Goal: Task Accomplishment & Management: Manage account settings

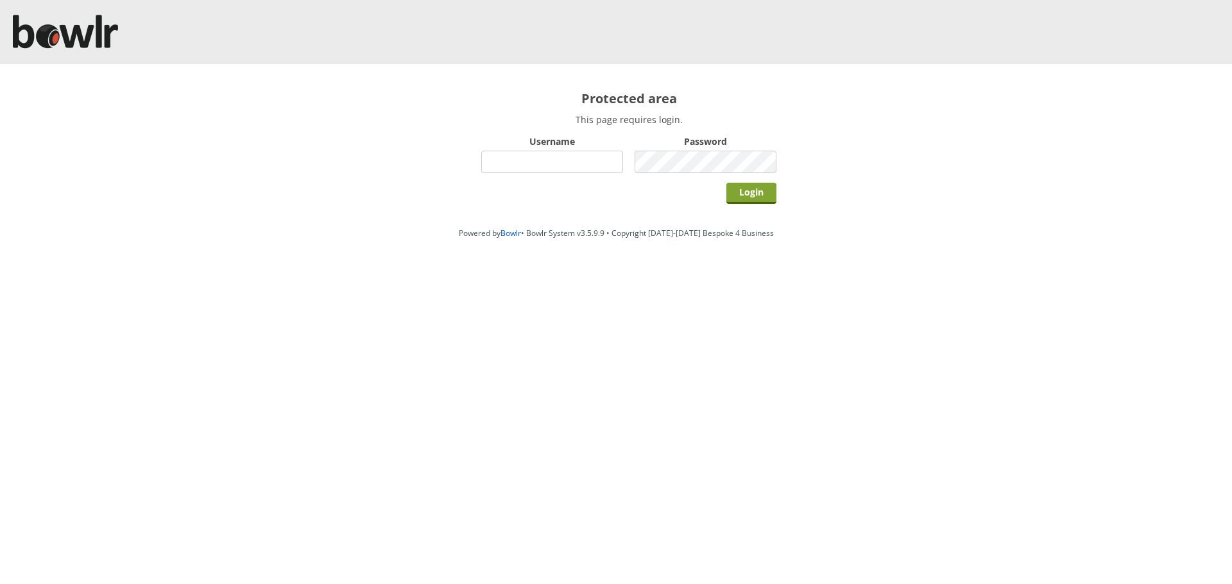
type input "hornseaindoorbowlsclub"
click at [755, 189] on input "Login" at bounding box center [751, 193] width 50 height 21
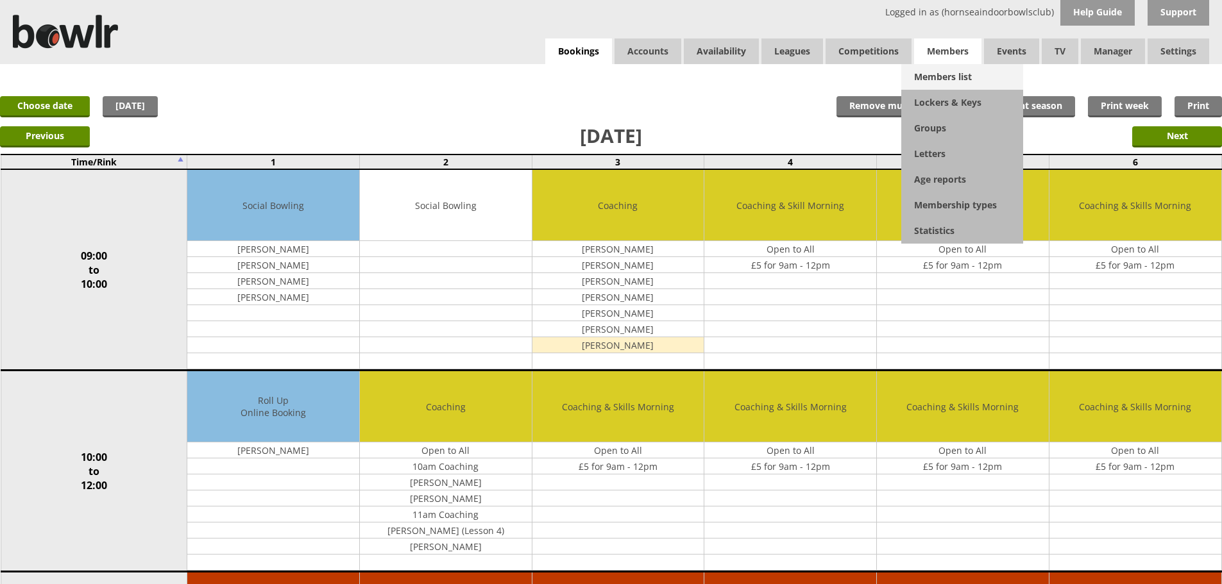
click at [946, 72] on link "Members list" at bounding box center [962, 77] width 122 height 26
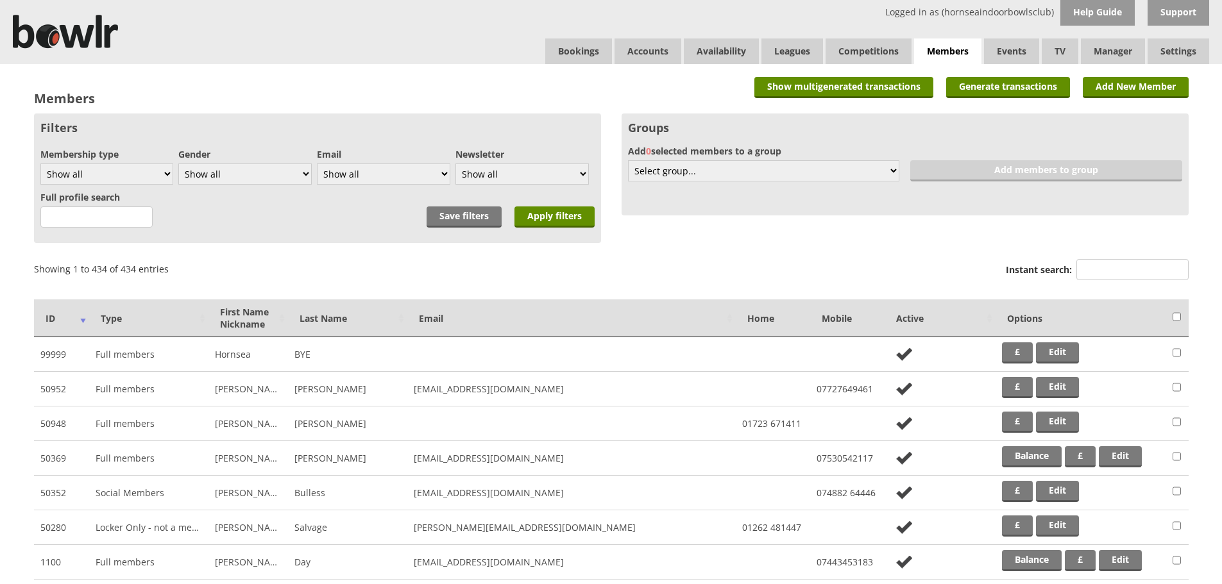
click at [1123, 262] on input "Instant search:" at bounding box center [1132, 269] width 112 height 21
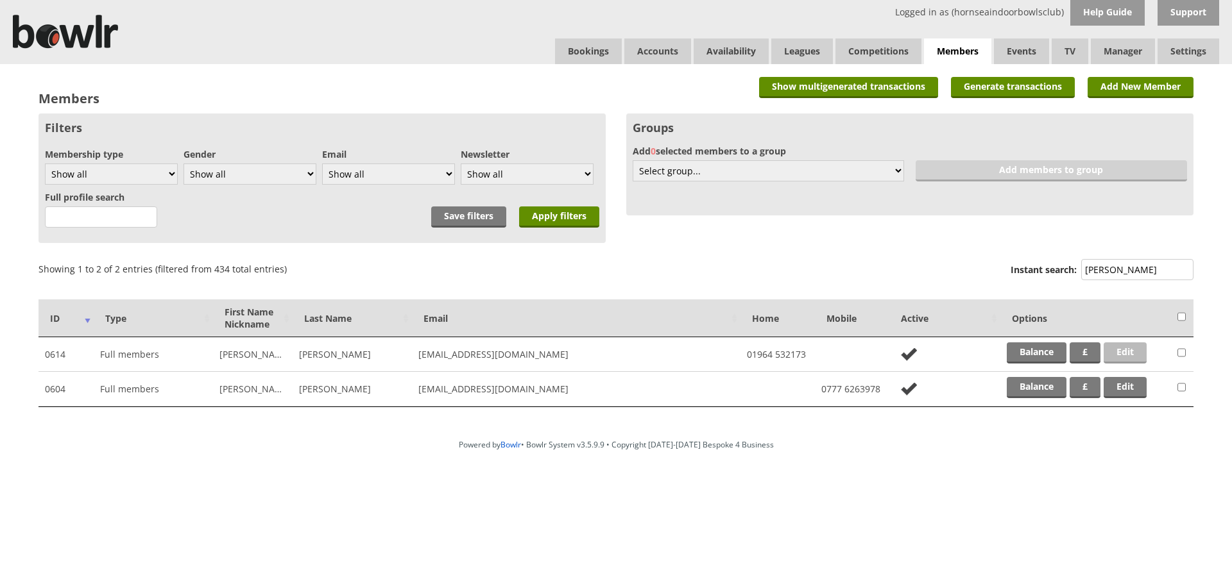
type input "wilson"
click at [1128, 344] on link "Edit" at bounding box center [1124, 353] width 43 height 21
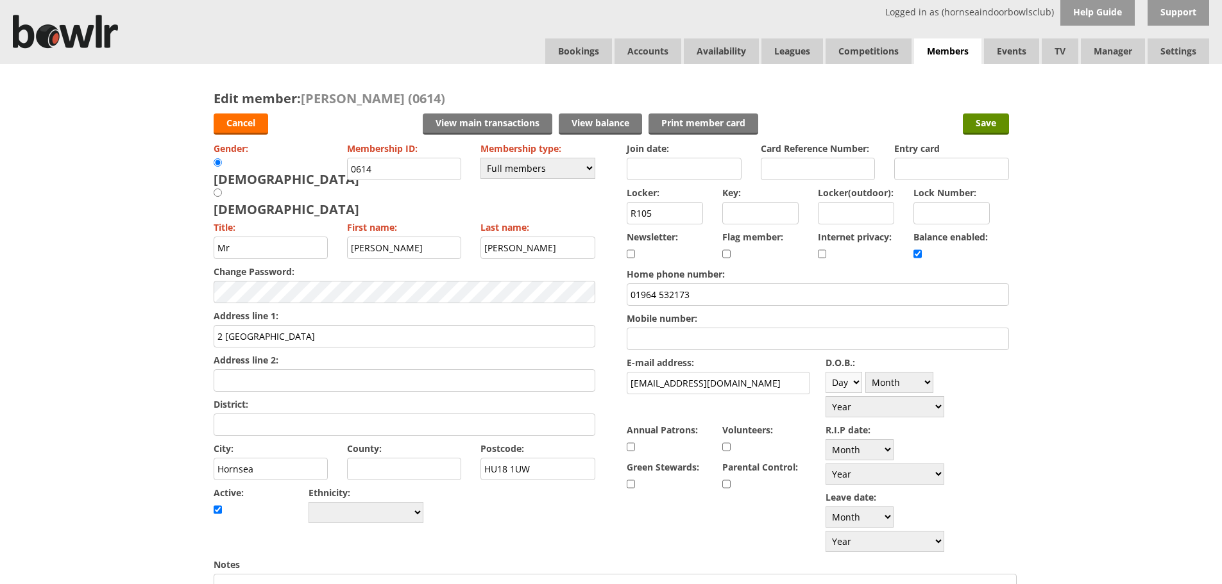
click at [844, 386] on select "Day 1 2 3 4 5 6 7 8 9 10 11 12 13 14 15 16 17 18 19 20 21 22 23 24 25 26 27 28 …" at bounding box center [844, 382] width 37 height 21
select select "10"
click at [826, 372] on select "Day 1 2 3 4 5 6 7 8 9 10 11 12 13 14 15 16 17 18 19 20 21 22 23 24 25 26 27 28 …" at bounding box center [844, 382] width 37 height 21
click at [883, 389] on select "Month January February March April May June July August September October Novem…" at bounding box center [899, 382] width 68 height 21
select select "6"
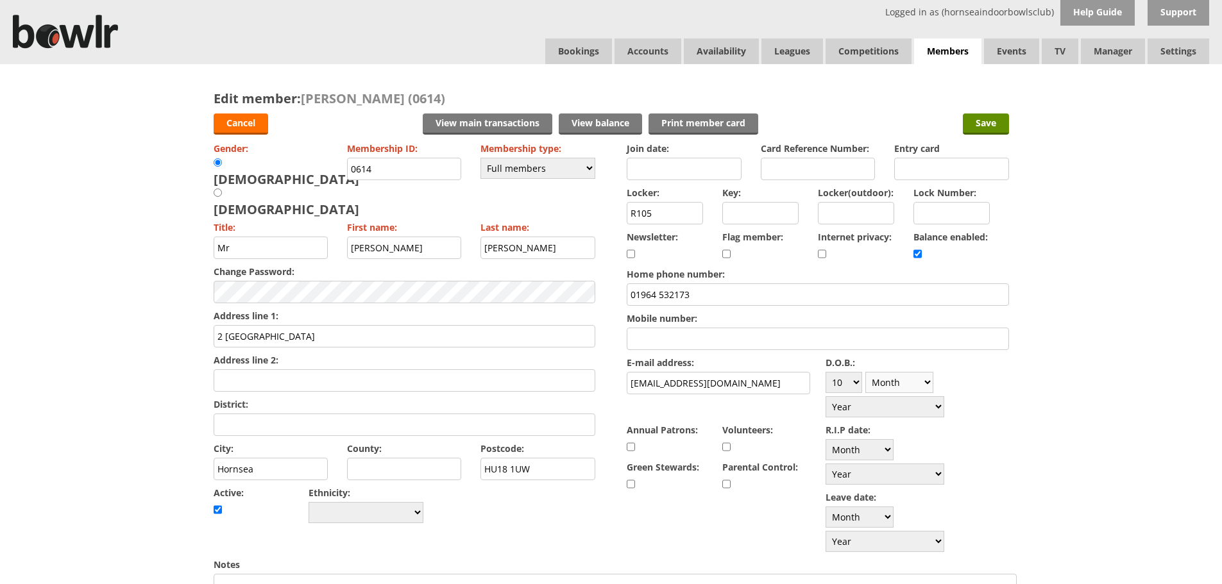
click at [865, 372] on select "Month January February March April May June July August September October Novem…" at bounding box center [899, 382] width 68 height 21
click at [944, 396] on select "Year 1900 1901 1902 1903 1904 1905 1906 1907 1908 1909 1910 1911 1912 1913 1914…" at bounding box center [885, 406] width 119 height 21
select select "1943"
click at [936, 396] on select "Year 1900 1901 1902 1903 1904 1905 1906 1907 1908 1909 1910 1911 1912 1913 1914…" at bounding box center [885, 406] width 119 height 21
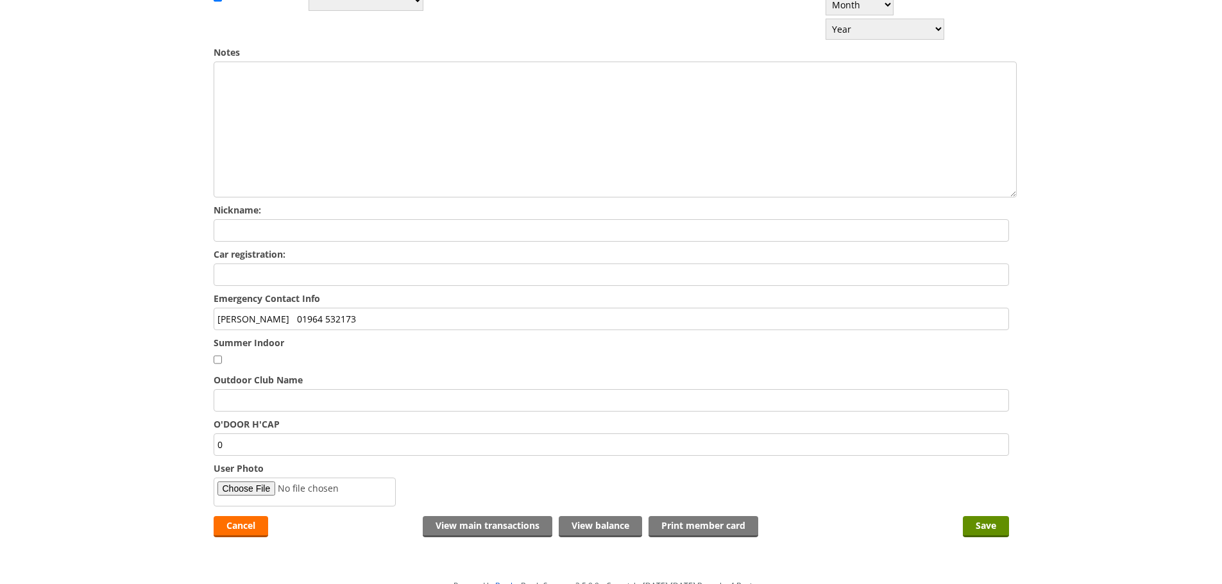
scroll to position [513, 0]
click at [395, 307] on input "Diana Wilson 01964 532173" at bounding box center [611, 318] width 795 height 22
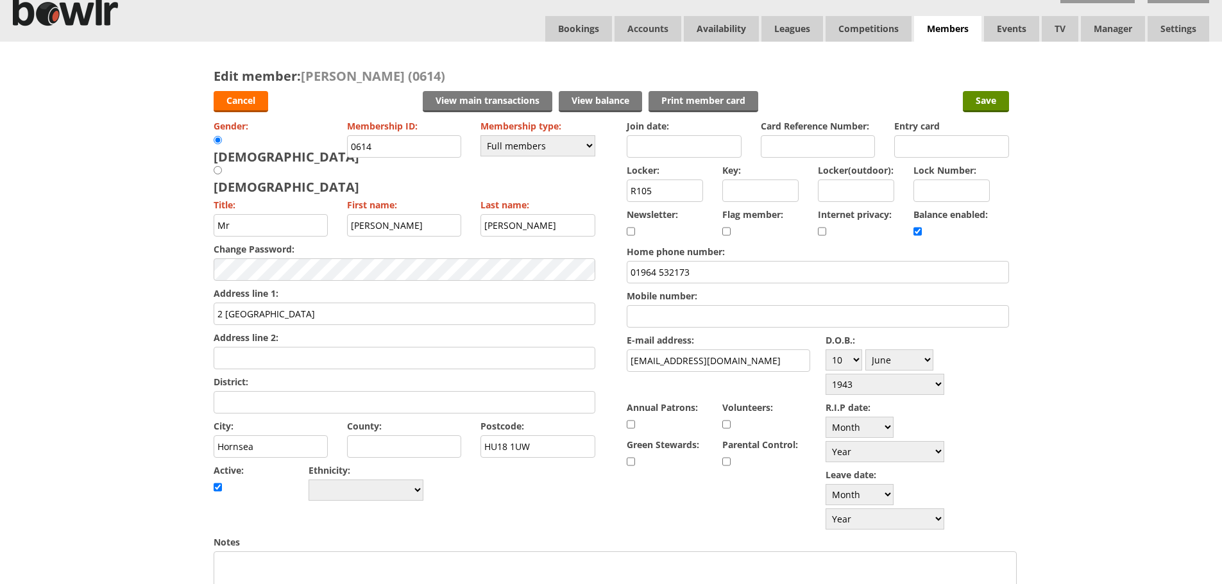
scroll to position [0, 0]
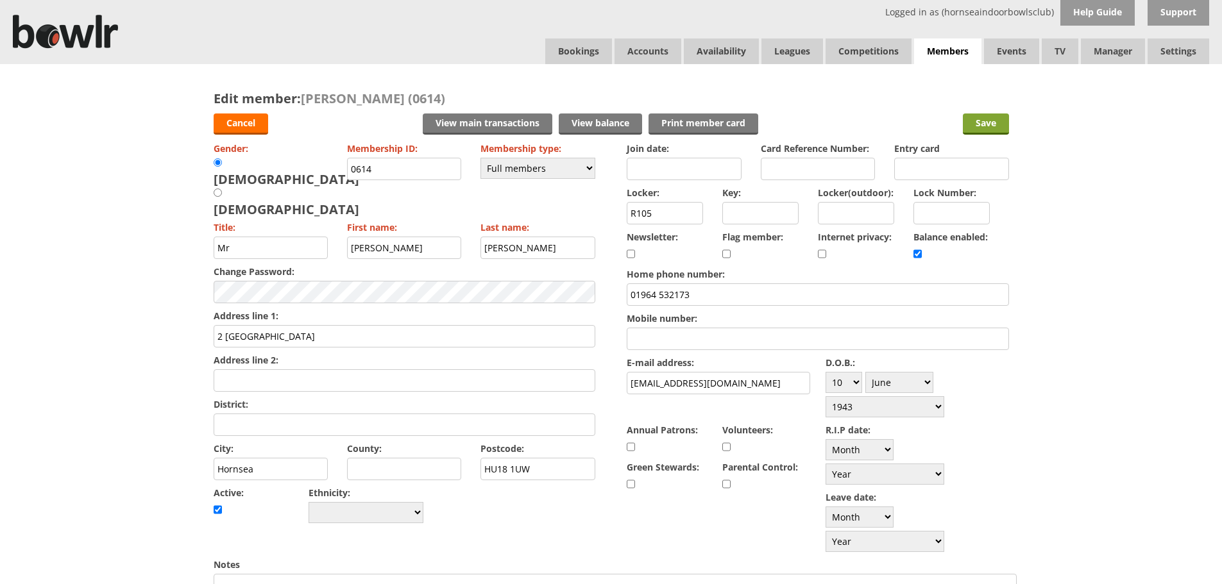
type input "Diana Wilson 07791431961"
click at [980, 118] on input "Save" at bounding box center [986, 124] width 46 height 21
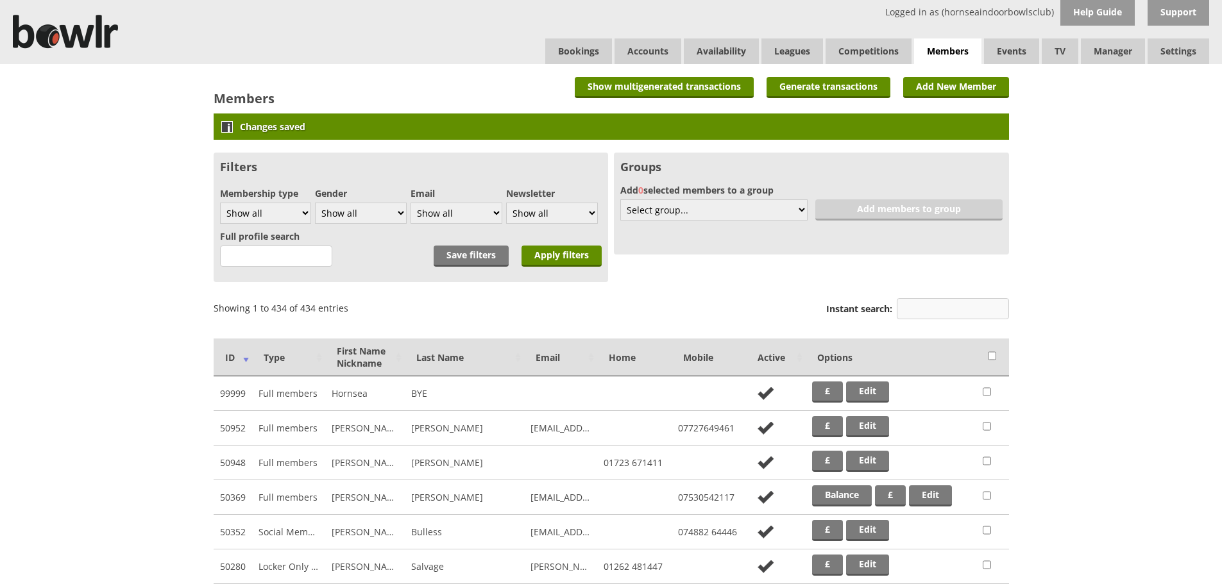
click at [938, 300] on input "Instant search:" at bounding box center [953, 308] width 112 height 21
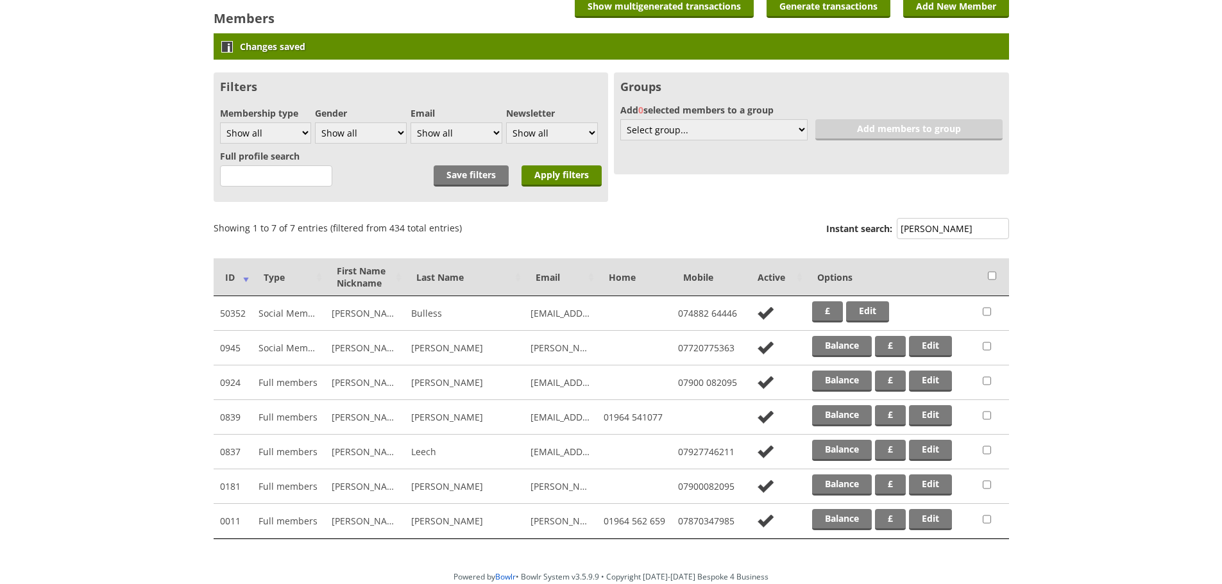
scroll to position [128, 0]
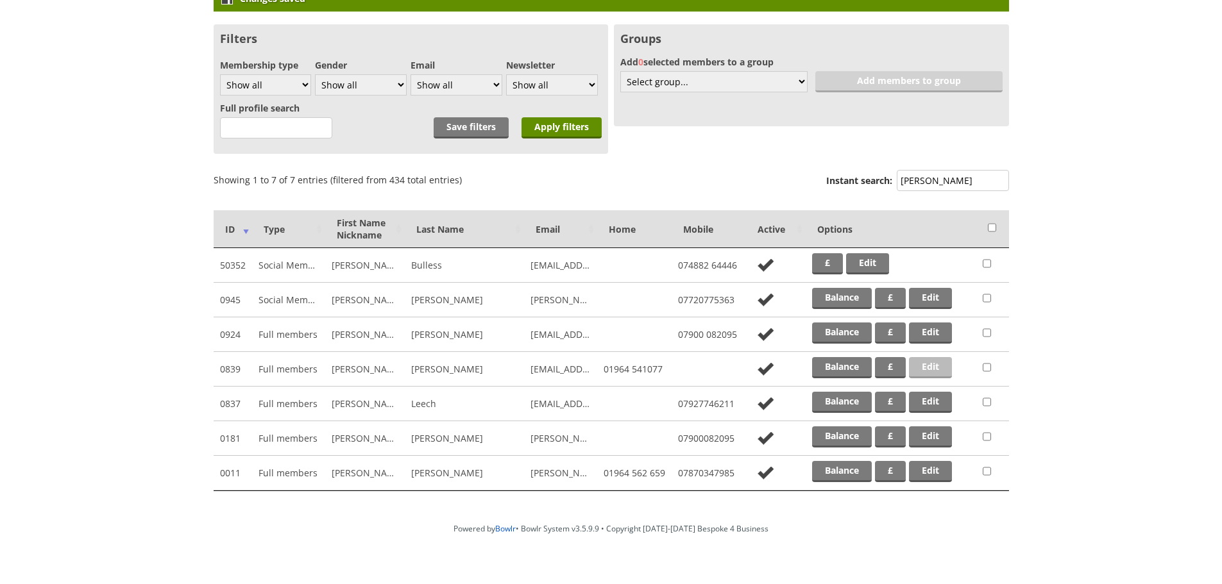
type input "lee"
click at [937, 366] on link "Edit" at bounding box center [930, 367] width 43 height 21
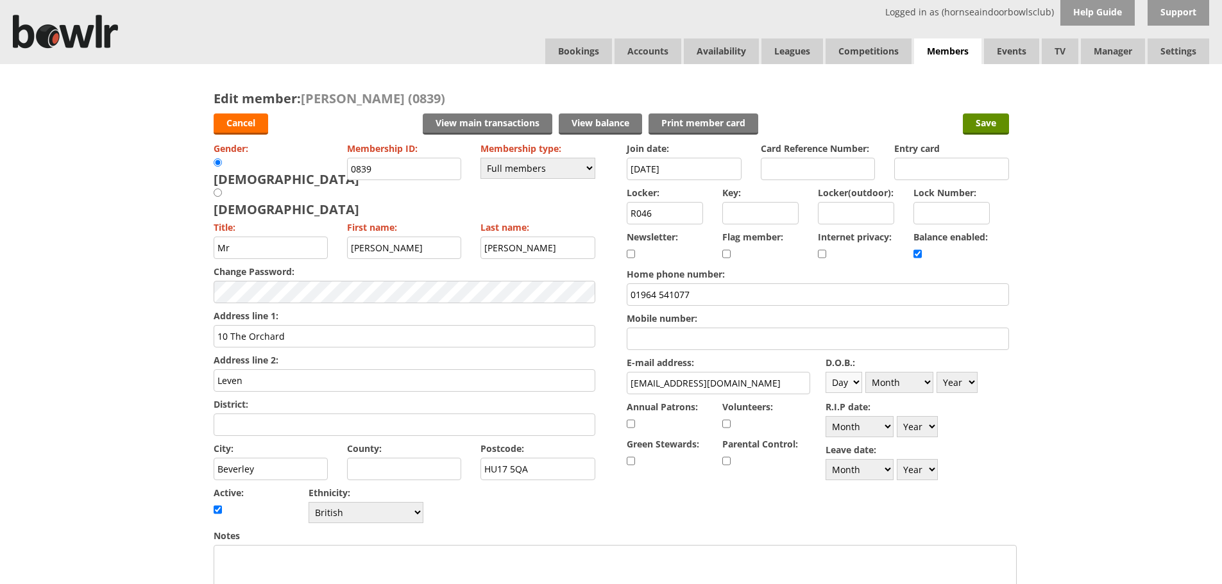
click at [846, 385] on select "Day 1 2 3 4 5 6 7 8 9 10 11 12 13 14 15 16 17 18 19 20 21 22 23 24 25 26 27 28 …" at bounding box center [844, 382] width 37 height 21
select select "27"
click at [826, 372] on select "Day 1 2 3 4 5 6 7 8 9 10 11 12 13 14 15 16 17 18 19 20 21 22 23 24 25 26 27 28 …" at bounding box center [844, 382] width 37 height 21
click at [904, 385] on select "Month January February March April May June July August September October Novem…" at bounding box center [899, 382] width 68 height 21
select select "2"
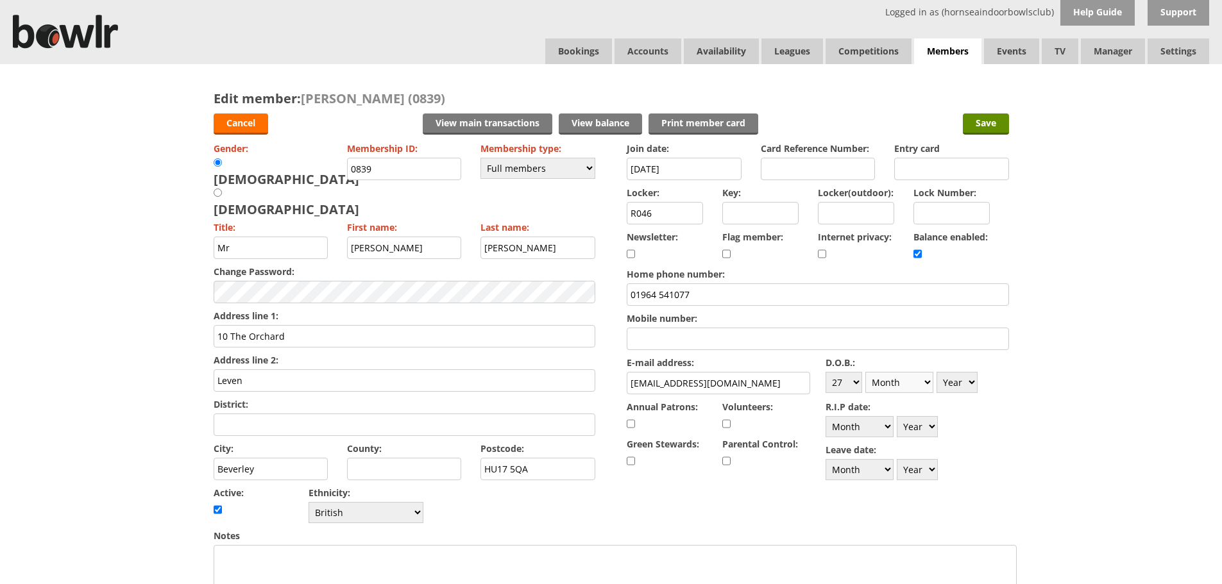
click at [865, 372] on select "Month January February March April May June July August September October Novem…" at bounding box center [899, 382] width 68 height 21
click at [962, 379] on select "Year [DATE] 1901 1902 1903 1904 1905 1906 1907 1908 1909 1910 1911 1912 1913 19…" at bounding box center [957, 382] width 41 height 21
select select "1947"
click at [937, 372] on select "Year [DATE] 1901 1902 1903 1904 1905 1906 1907 1908 1909 1910 1911 1912 1913 19…" at bounding box center [957, 382] width 41 height 21
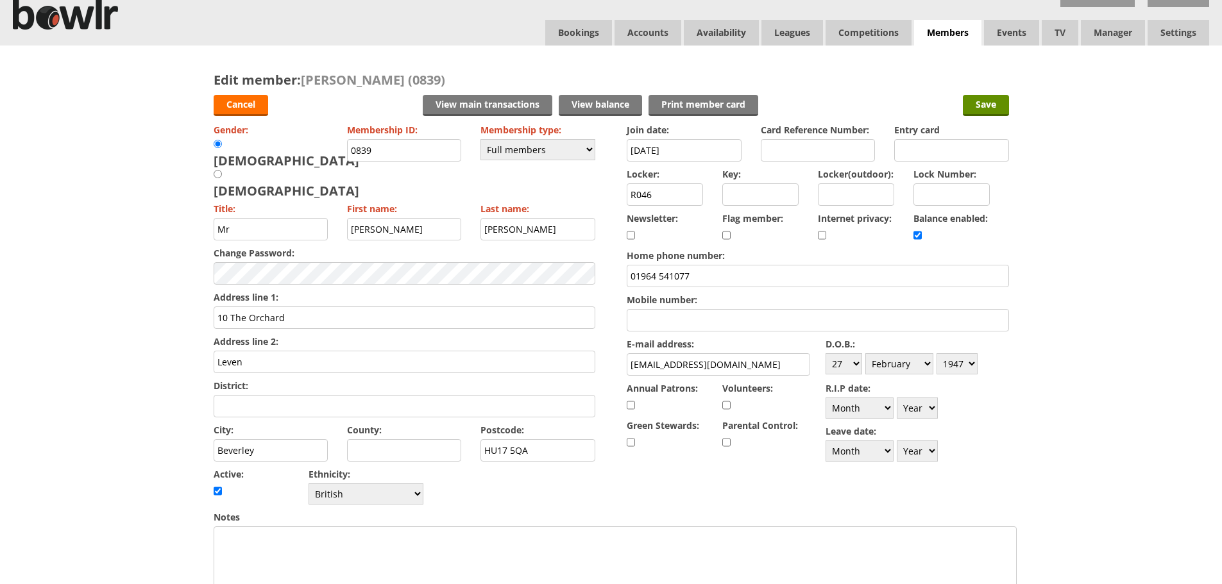
scroll to position [15, 0]
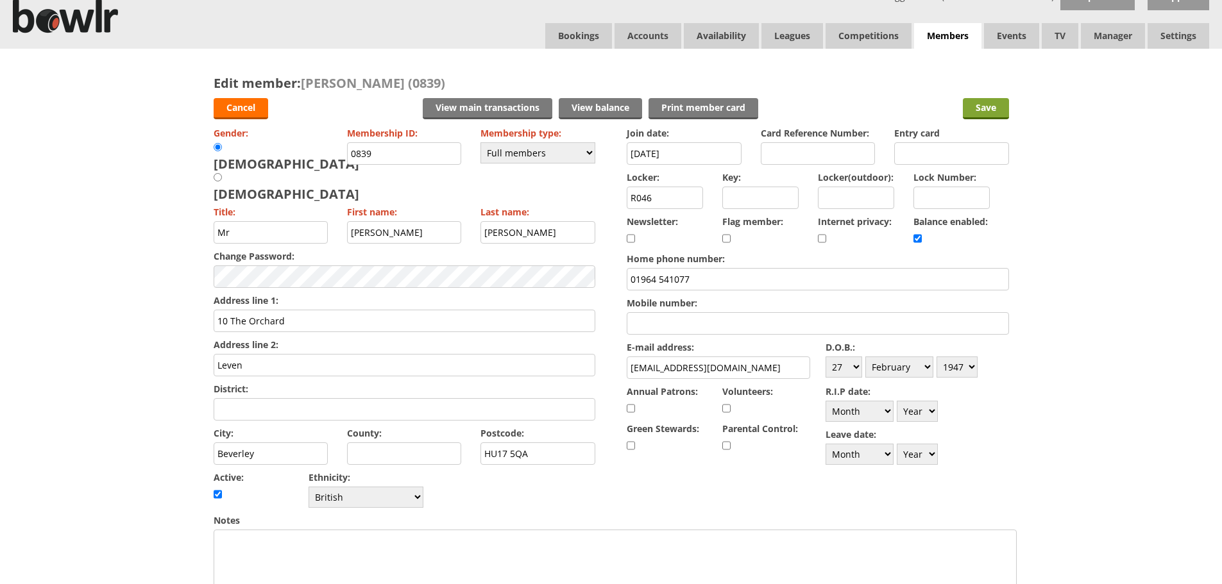
click at [991, 105] on input "Save" at bounding box center [986, 108] width 46 height 21
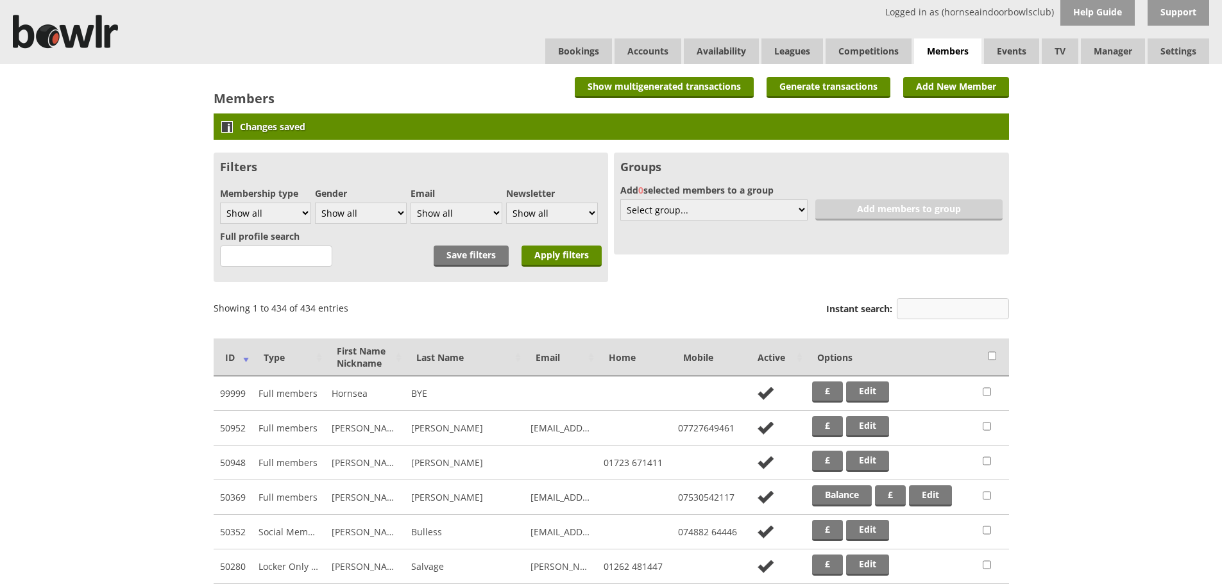
click at [969, 313] on input "Instant search:" at bounding box center [953, 308] width 112 height 21
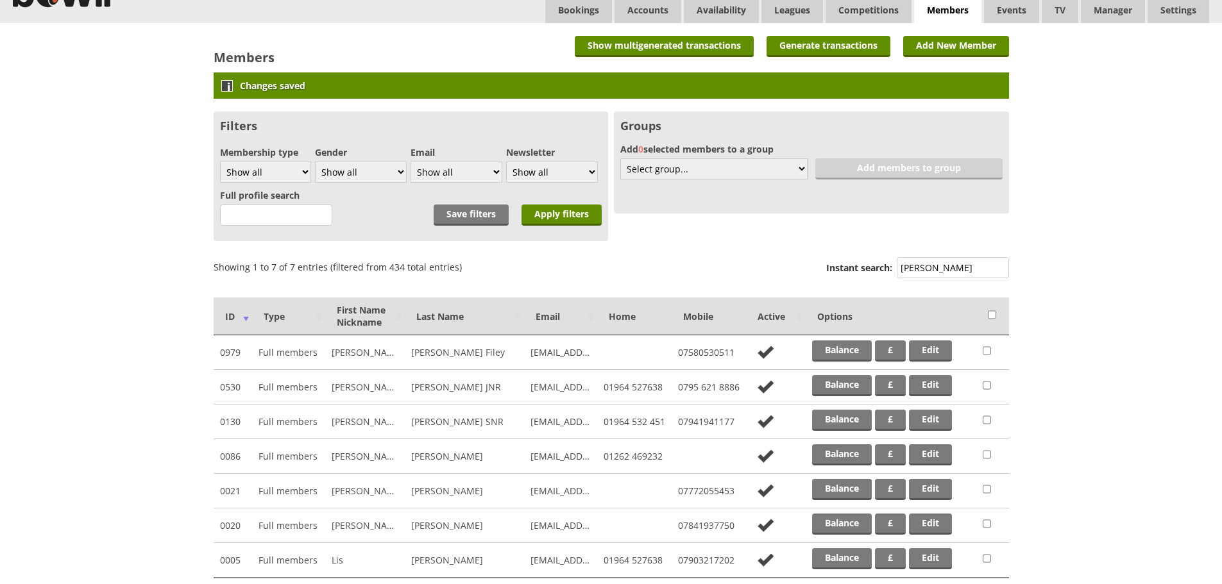
scroll to position [64, 0]
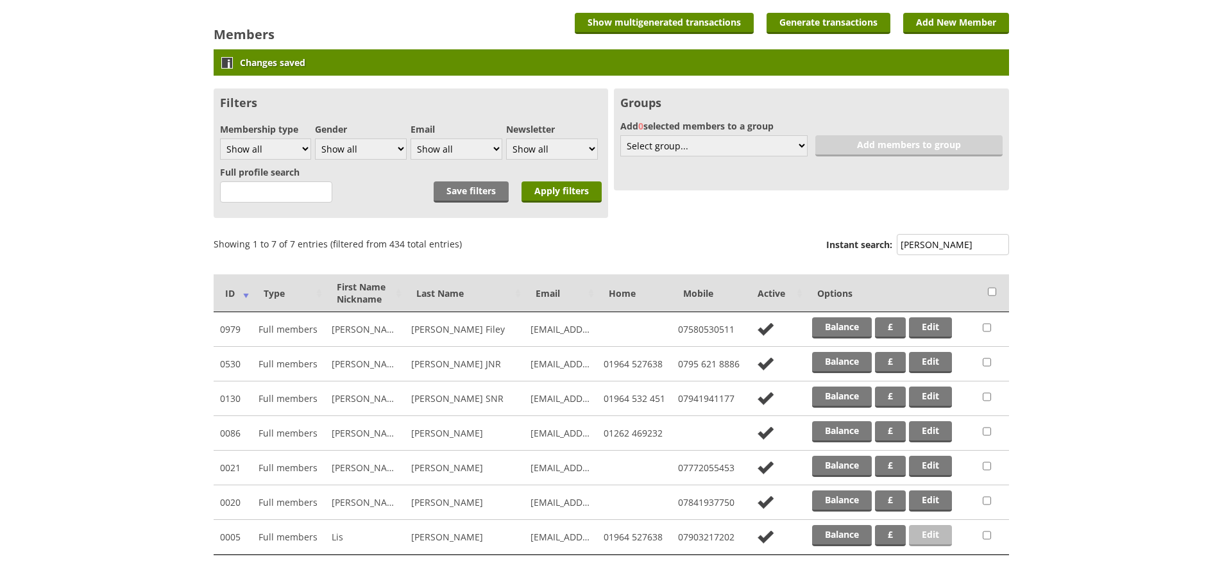
type input "watson"
click at [926, 535] on link "Edit" at bounding box center [930, 535] width 43 height 21
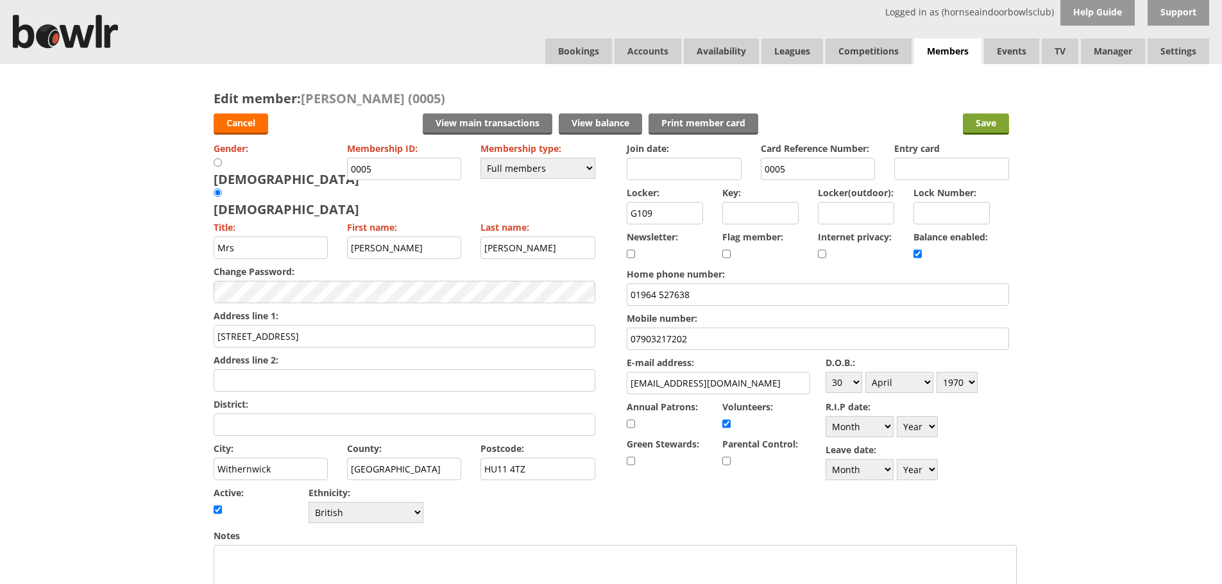
click at [998, 120] on input "Save" at bounding box center [986, 124] width 46 height 21
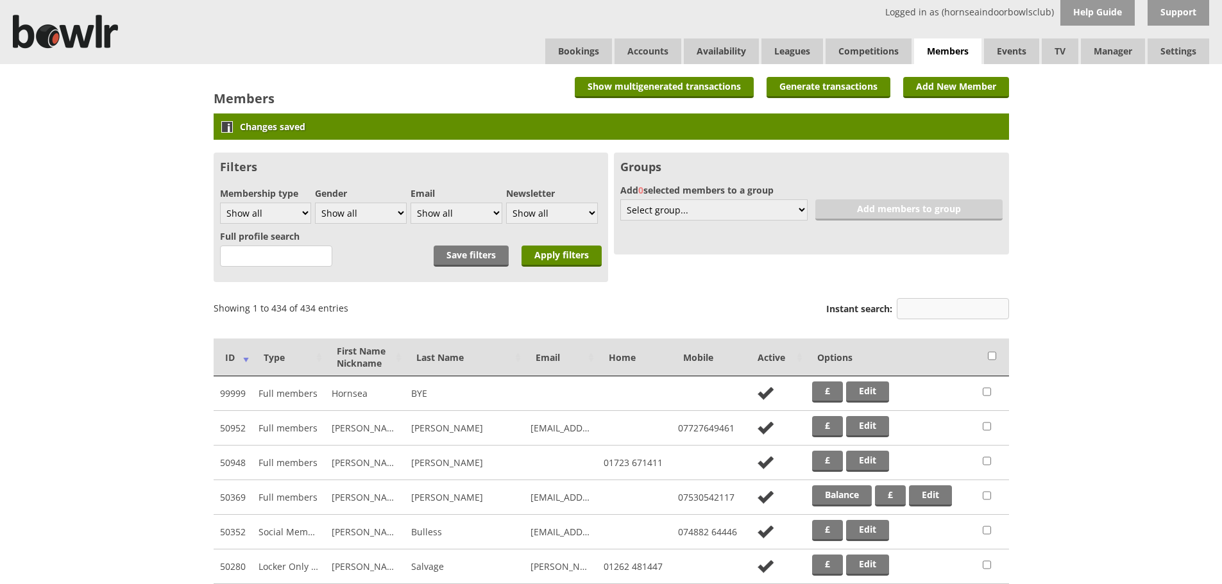
click at [941, 304] on input "Instant search:" at bounding box center [953, 308] width 112 height 21
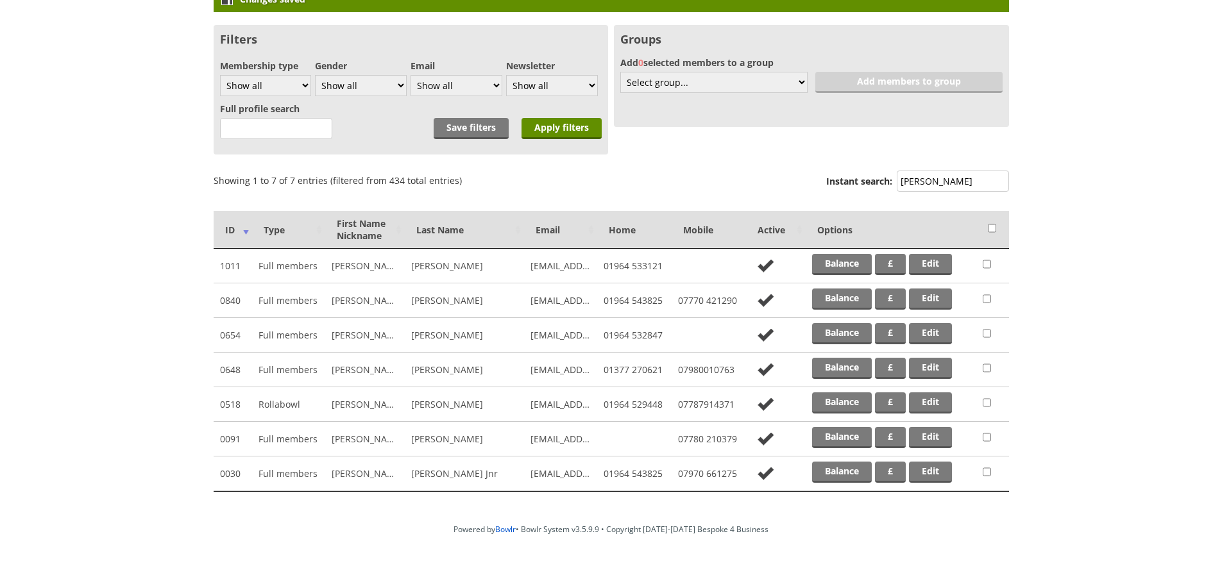
scroll to position [128, 0]
type input "wright"
click at [930, 407] on link "Edit" at bounding box center [930, 402] width 43 height 21
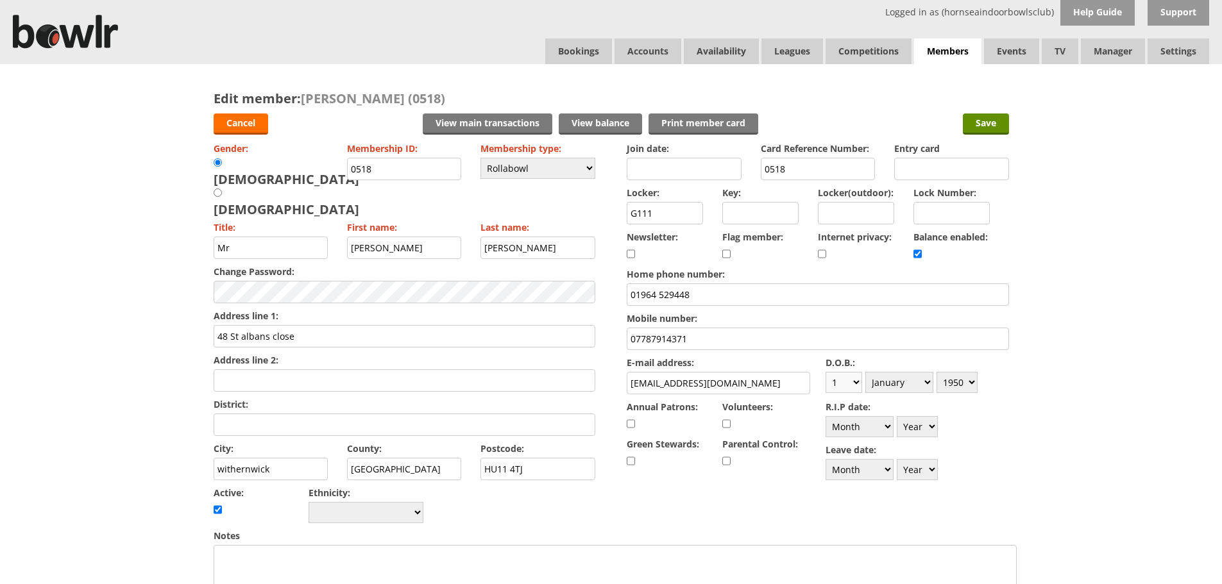
click at [845, 385] on select "Day 1 2 3 4 5 6 7 8 9 10 11 12 13 14 15 16 17 18 19 20 21 22 23 24 25 26 27 28 …" at bounding box center [844, 382] width 37 height 21
select select "6"
click at [826, 372] on select "Day 1 2 3 4 5 6 7 8 9 10 11 12 13 14 15 16 17 18 19 20 21 22 23 24 25 26 27 28 …" at bounding box center [844, 382] width 37 height 21
click at [888, 376] on select "Month January February March April May June July August September October Novem…" at bounding box center [899, 382] width 68 height 21
select select "3"
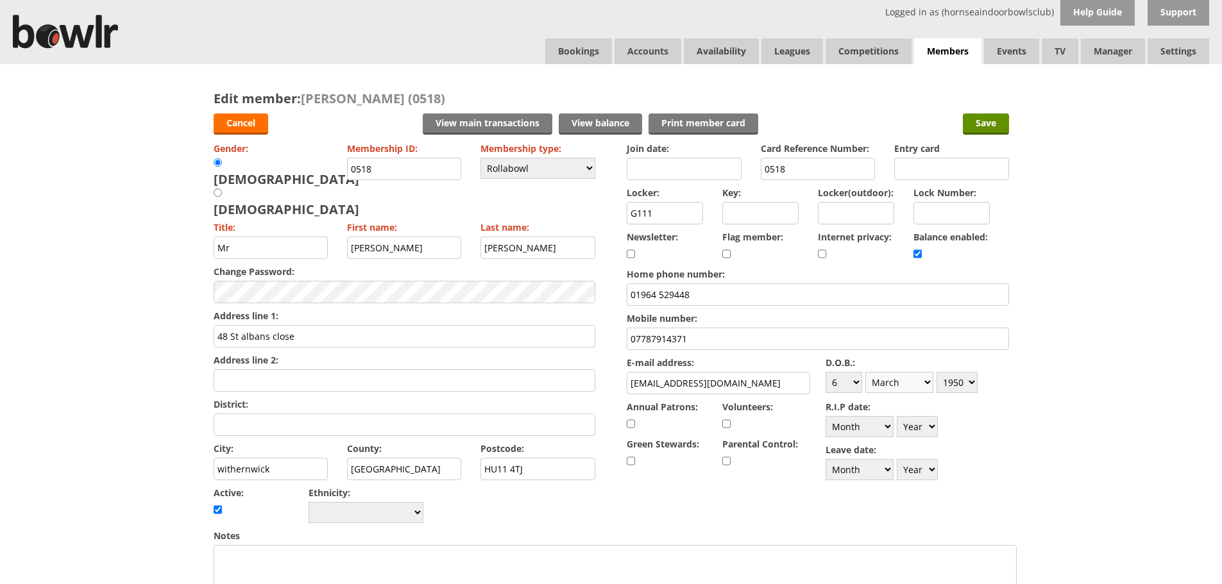
click at [865, 372] on select "Month January February March April May June July August September October Novem…" at bounding box center [899, 382] width 68 height 21
click at [968, 392] on select "Year [DATE] 1901 1902 1903 1904 1905 1906 1907 1908 1909 1910 1911 1912 1913 19…" at bounding box center [957, 382] width 41 height 21
select select "1965"
click at [937, 372] on select "Year [DATE] 1901 1902 1903 1904 1905 1906 1907 1908 1909 1910 1911 1912 1913 19…" at bounding box center [957, 382] width 41 height 21
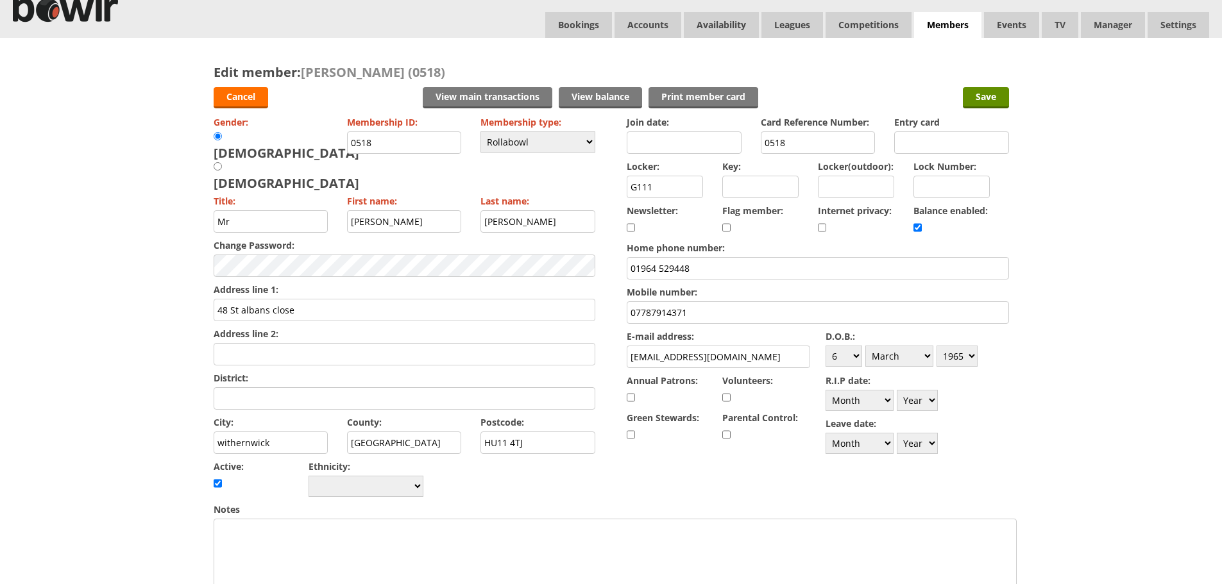
scroll to position [15, 0]
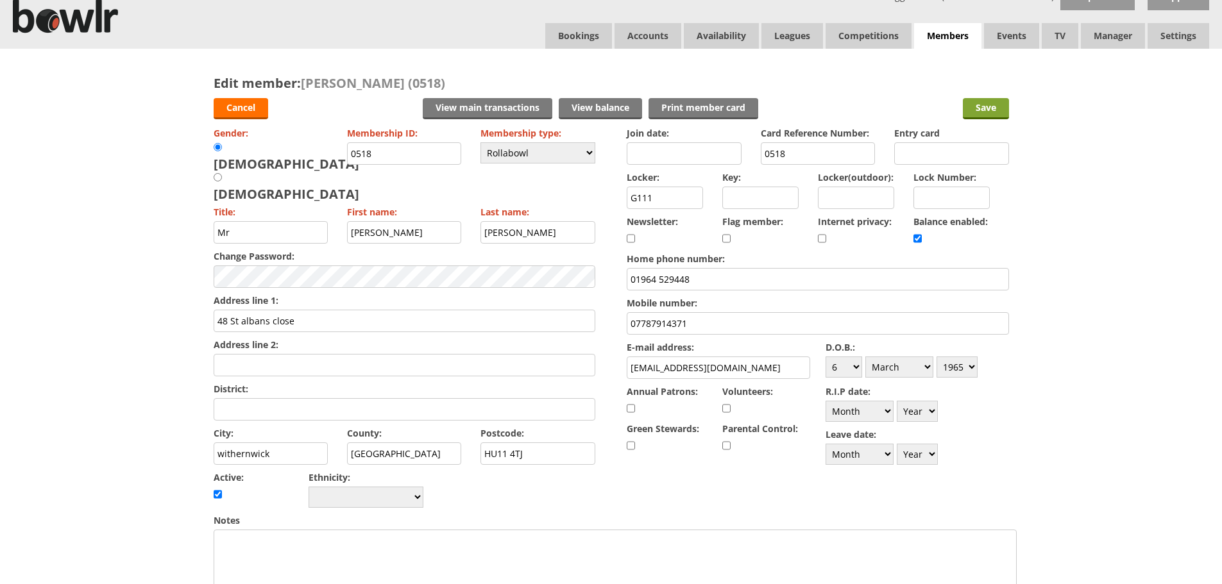
click at [967, 110] on input "Save" at bounding box center [986, 108] width 46 height 21
